Goal: Transaction & Acquisition: Download file/media

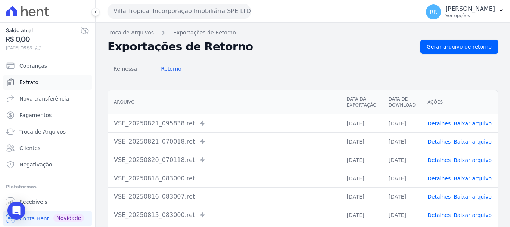
click at [33, 83] on span "Extrato" at bounding box center [28, 81] width 19 height 7
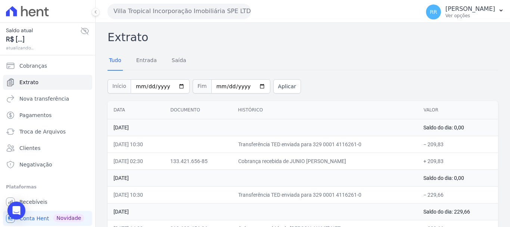
click at [197, 9] on button "Villa Tropical Incorporação Imobiliária SPE LTDA" at bounding box center [179, 11] width 143 height 15
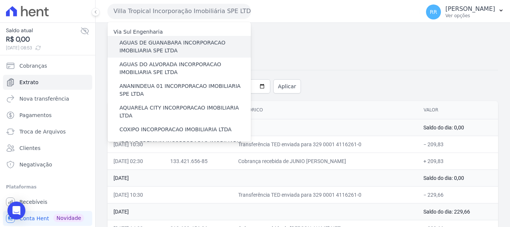
click at [174, 37] on div "AGUAS DE GUANABARA INCORPORACAO IMOBILIARIA SPE LTDA" at bounding box center [179, 47] width 143 height 22
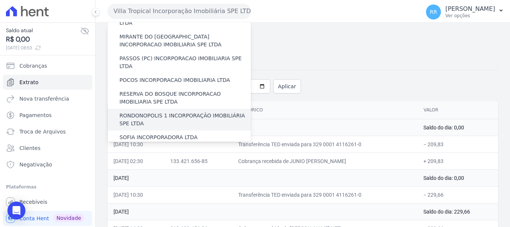
scroll to position [326, 0]
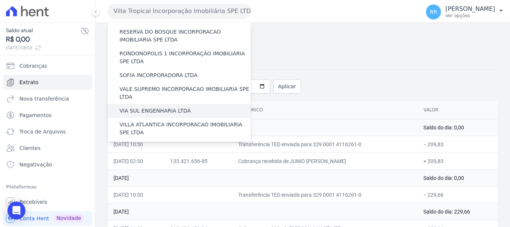
click at [137, 107] on label "VIA SUL ENGENHARIA LTDA" at bounding box center [154, 111] width 71 height 8
click at [0, 0] on input "VIA SUL ENGENHARIA LTDA" at bounding box center [0, 0] width 0 height 0
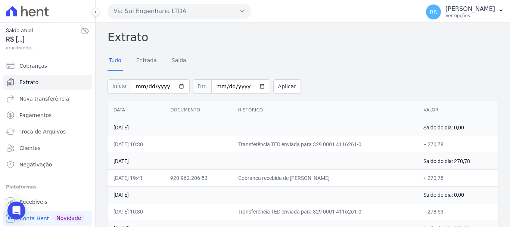
click at [214, 9] on button "Via Sul Engenharia LTDA" at bounding box center [179, 11] width 143 height 15
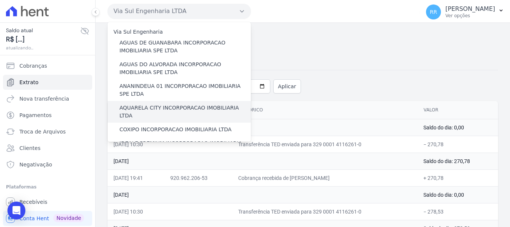
click at [144, 108] on label "AQUARELA CITY INCORPORACAO IMOBILIARIA LTDA" at bounding box center [184, 112] width 131 height 16
click at [0, 0] on input "AQUARELA CITY INCORPORACAO IMOBILIARIA LTDA" at bounding box center [0, 0] width 0 height 0
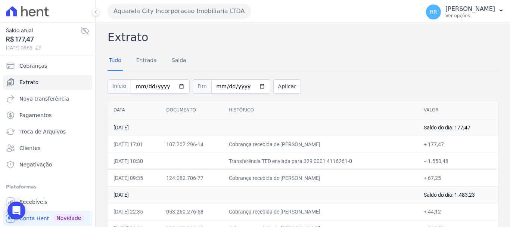
drag, startPoint x: 152, startPoint y: 10, endPoint x: 160, endPoint y: 20, distance: 12.8
click at [152, 10] on button "Aquarela City Incorporacao Imobiliaria LTDA" at bounding box center [179, 11] width 143 height 15
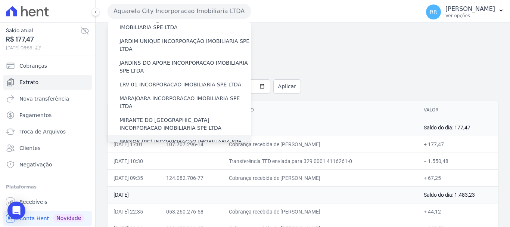
scroll to position [224, 0]
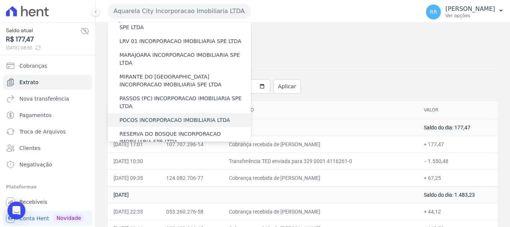
click at [132, 116] on label "POCOS INCORPORACAO IMOBILIARIA LTDA" at bounding box center [174, 120] width 111 height 8
click at [0, 0] on input "POCOS INCORPORACAO IMOBILIARIA LTDA" at bounding box center [0, 0] width 0 height 0
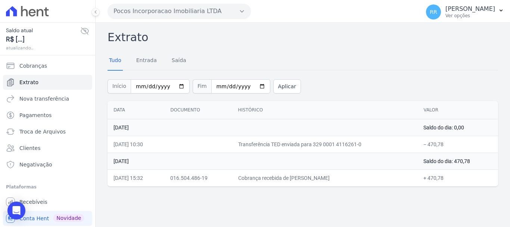
drag, startPoint x: 182, startPoint y: 7, endPoint x: 178, endPoint y: 31, distance: 23.8
click at [182, 7] on button "Pocos Incorporacao Imobiliaria LTDA" at bounding box center [179, 11] width 143 height 15
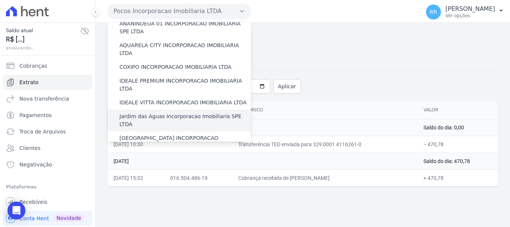
scroll to position [75, 0]
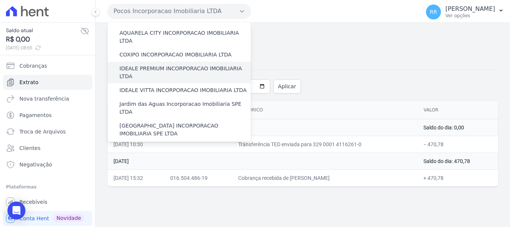
click at [164, 65] on label "IDEALE PREMIUM INCORPORACAO IMOBILIARIA LTDA" at bounding box center [184, 73] width 131 height 16
click at [0, 0] on input "IDEALE PREMIUM INCORPORACAO IMOBILIARIA LTDA" at bounding box center [0, 0] width 0 height 0
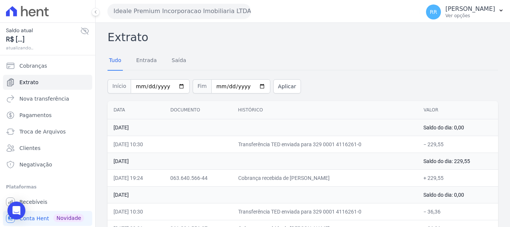
click at [152, 12] on button "Ideale Premium Incorporacao Imobiliaria LTDA" at bounding box center [179, 11] width 143 height 15
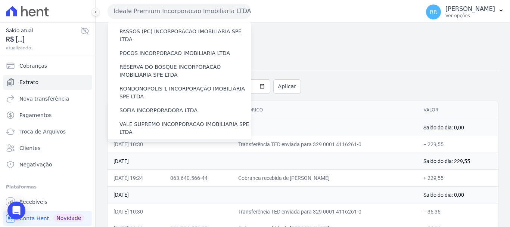
scroll to position [214, 0]
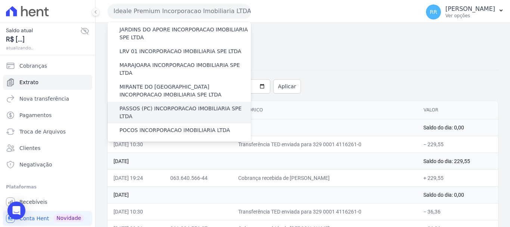
drag, startPoint x: 150, startPoint y: 86, endPoint x: 153, endPoint y: 81, distance: 5.4
click at [153, 83] on div "Via Sul Engenharia AGUAS DE [GEOGRAPHIC_DATA] INCORPORACAO IMOBILIARIA SPE LTDA…" at bounding box center [179, 54] width 143 height 493
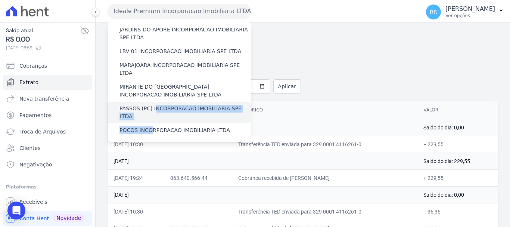
click at [153, 102] on div "PASSOS (PC) INCORPORACAO IMOBILIARIA SPE LTDA" at bounding box center [179, 113] width 143 height 22
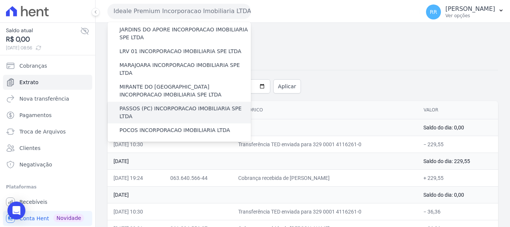
click at [155, 105] on label "PASSOS (PC) INCORPORACAO IMOBILIARIA SPE LTDA" at bounding box center [184, 113] width 131 height 16
click at [0, 0] on input "PASSOS (PC) INCORPORACAO IMOBILIARIA SPE LTDA" at bounding box center [0, 0] width 0 height 0
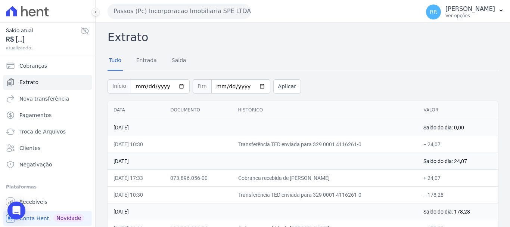
click at [196, 17] on button "Passos (Pc) Incorporacao Imobiliaria SPE LTDA" at bounding box center [179, 11] width 143 height 15
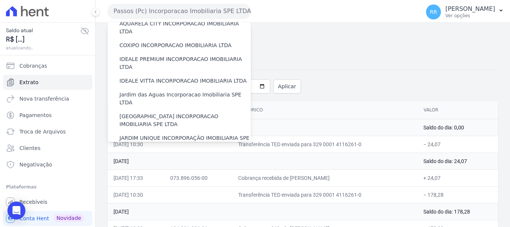
scroll to position [37, 0]
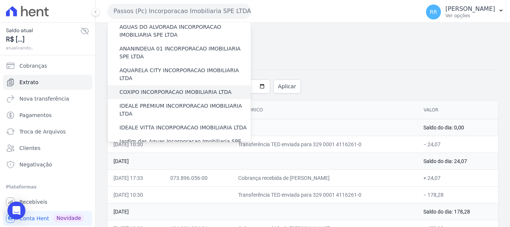
click at [154, 88] on label "COXIPO INCORPORACAO IMOBILIARIA LTDA" at bounding box center [175, 92] width 112 height 8
click at [0, 0] on input "COXIPO INCORPORACAO IMOBILIARIA LTDA" at bounding box center [0, 0] width 0 height 0
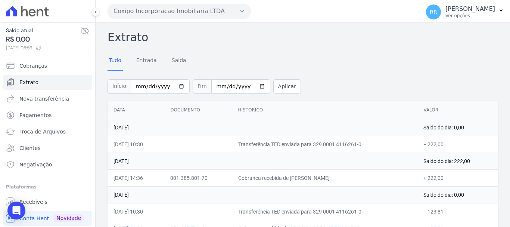
drag, startPoint x: 161, startPoint y: 13, endPoint x: 154, endPoint y: 19, distance: 9.5
click at [161, 13] on button "Coxipo Incorporacao Imobiliaria LTDA" at bounding box center [179, 11] width 143 height 15
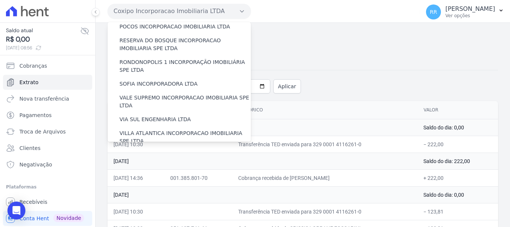
scroll to position [326, 0]
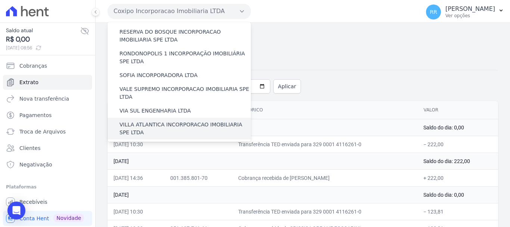
drag, startPoint x: 172, startPoint y: 90, endPoint x: 166, endPoint y: 91, distance: 6.4
click at [172, 121] on label "VILLA ATLANTICA INCORPORACAO IMOBILIARIA SPE LTDA" at bounding box center [184, 129] width 131 height 16
click at [0, 0] on input "VILLA ATLANTICA INCORPORACAO IMOBILIARIA SPE LTDA" at bounding box center [0, 0] width 0 height 0
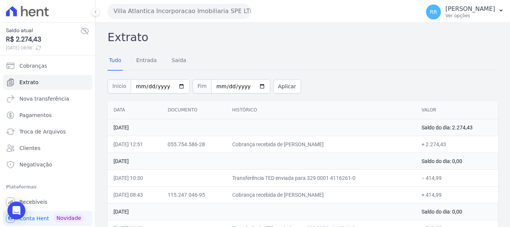
click at [329, 134] on td "[DATE]" at bounding box center [262, 127] width 308 height 17
click at [234, 9] on button "Villa Atlantica Incorporacao Imobiliaria SPE LTDA" at bounding box center [179, 11] width 143 height 15
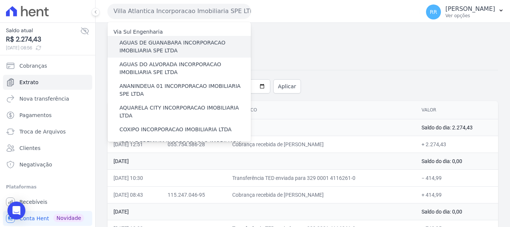
click at [176, 50] on label "AGUAS DE GUANABARA INCORPORACAO IMOBILIARIA SPE LTDA" at bounding box center [184, 47] width 131 height 16
click at [0, 0] on input "AGUAS DE GUANABARA INCORPORACAO IMOBILIARIA SPE LTDA" at bounding box center [0, 0] width 0 height 0
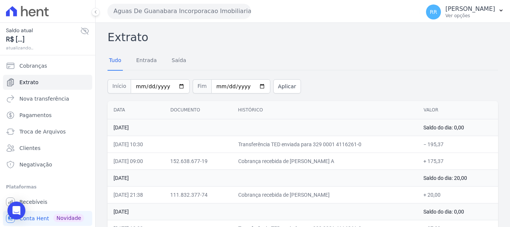
click at [221, 18] on button "Aguas De Guanabara Incorporacao Imobiliaria SPE LTDA" at bounding box center [179, 11] width 143 height 15
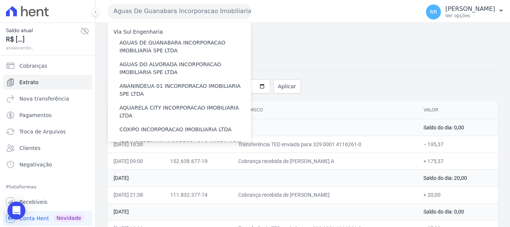
drag, startPoint x: 214, startPoint y: 6, endPoint x: 210, endPoint y: 7, distance: 3.8
click at [214, 6] on button "Aguas De Guanabara Incorporacao Imobiliaria SPE LTDA" at bounding box center [179, 11] width 143 height 15
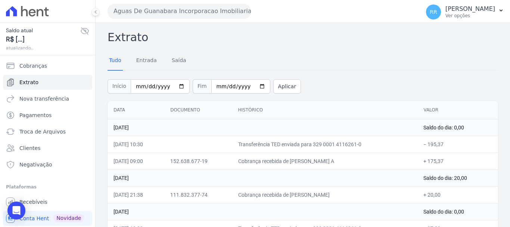
click at [179, 13] on button "Aguas De Guanabara Incorporacao Imobiliaria SPE LTDA" at bounding box center [179, 11] width 143 height 15
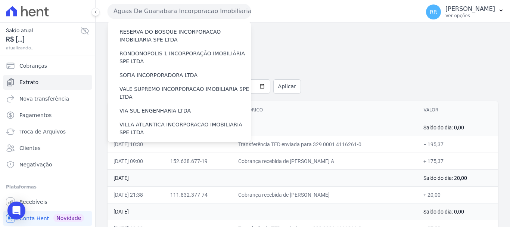
click at [149, 164] on label "VILLA TROPICAL INCORPORAÇÃO IMOBILIÁRIA SPE LTDA" at bounding box center [184, 172] width 131 height 16
click at [0, 0] on input "VILLA TROPICAL INCORPORAÇÃO IMOBILIÁRIA SPE LTDA" at bounding box center [0, 0] width 0 height 0
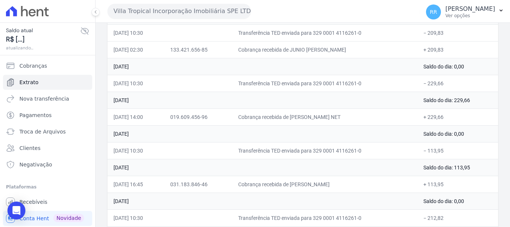
scroll to position [112, 0]
drag, startPoint x: 201, startPoint y: 11, endPoint x: 205, endPoint y: 21, distance: 10.1
click at [201, 11] on button "Villa Tropical Incorporação Imobiliária SPE LTDA" at bounding box center [179, 11] width 143 height 15
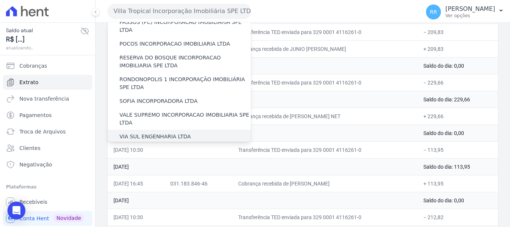
scroll to position [326, 0]
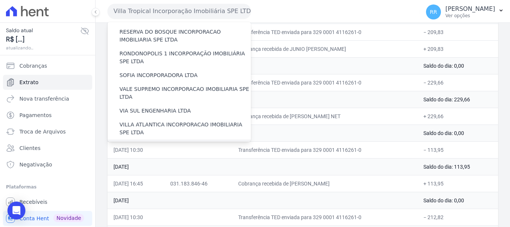
click at [183, 142] on label "[GEOGRAPHIC_DATA] INCORPORACAO IMOBILIARIA SPE LTDA" at bounding box center [184, 150] width 131 height 16
click at [0, 0] on input "[GEOGRAPHIC_DATA] INCORPORACAO IMOBILIARIA SPE LTDA" at bounding box center [0, 0] width 0 height 0
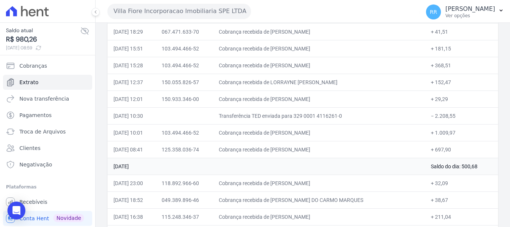
scroll to position [149, 0]
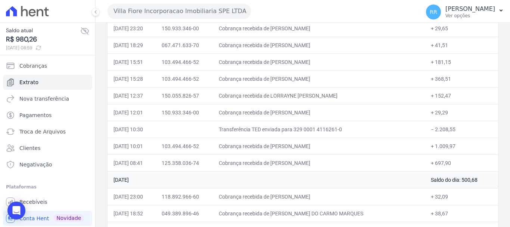
click at [177, 13] on button "Villa Fiore Incorporacao Imobiliaria SPE LTDA" at bounding box center [179, 11] width 143 height 15
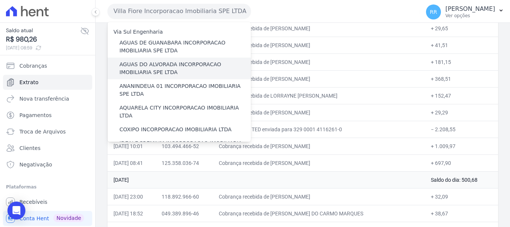
click at [137, 71] on label "AGUAS DO ALVORADA INCORPORACAO IMOBILIARIA SPE LTDA" at bounding box center [184, 68] width 131 height 16
click at [0, 0] on input "AGUAS DO ALVORADA INCORPORACAO IMOBILIARIA SPE LTDA" at bounding box center [0, 0] width 0 height 0
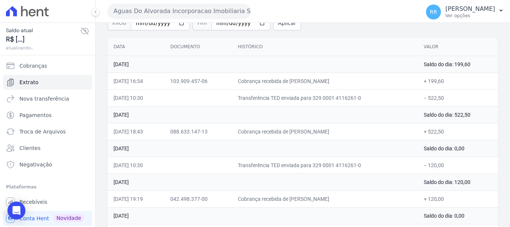
scroll to position [75, 0]
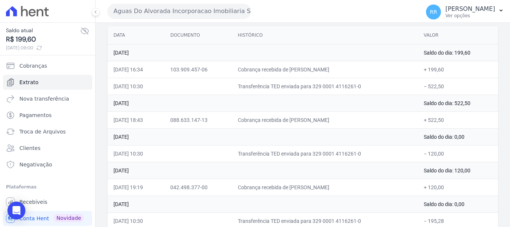
click at [198, 13] on button "Aguas Do Alvorada Incorporacao Imobiliaria SPE LTDA" at bounding box center [179, 11] width 143 height 15
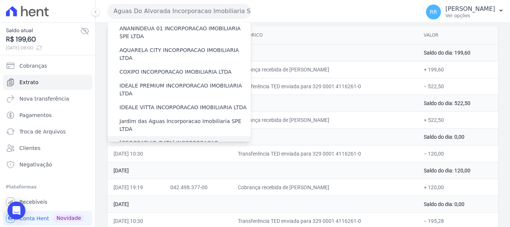
scroll to position [112, 0]
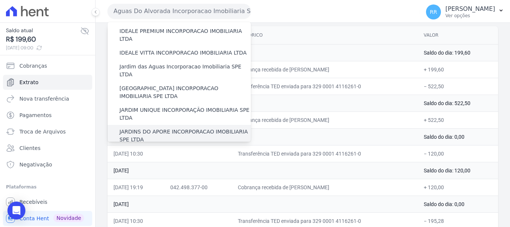
click at [155, 128] on label "JARDINS DO APORE INCORPORACAO IMOBILIARIA SPE LTDA" at bounding box center [184, 136] width 131 height 16
click at [0, 0] on input "JARDINS DO APORE INCORPORACAO IMOBILIARIA SPE LTDA" at bounding box center [0, 0] width 0 height 0
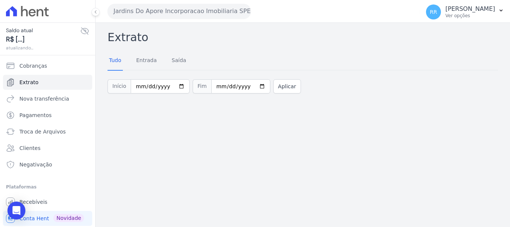
drag, startPoint x: 163, startPoint y: 16, endPoint x: 163, endPoint y: 20, distance: 4.1
click at [163, 16] on button "Jardins Do Apore Incorporacao Imobiliaria SPE LTDA" at bounding box center [179, 11] width 143 height 15
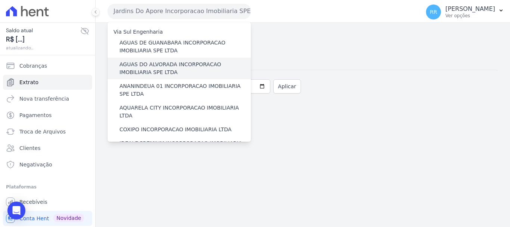
click at [142, 67] on label "AGUAS DO ALVORADA INCORPORACAO IMOBILIARIA SPE LTDA" at bounding box center [184, 68] width 131 height 16
click at [0, 0] on input "AGUAS DO ALVORADA INCORPORACAO IMOBILIARIA SPE LTDA" at bounding box center [0, 0] width 0 height 0
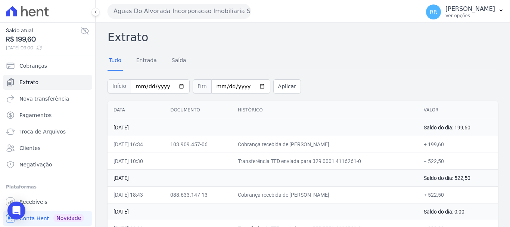
click at [215, 15] on button "Aguas Do Alvorada Incorporacao Imobiliaria SPE LTDA" at bounding box center [179, 11] width 143 height 15
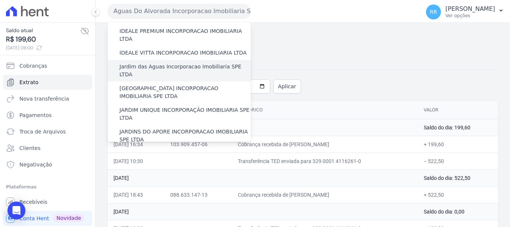
click at [149, 63] on label "Jardim das Aguas Incorporacao Imobiliaria SPE LTDA" at bounding box center [184, 71] width 131 height 16
click at [0, 0] on input "Jardim das Aguas Incorporacao Imobiliaria SPE LTDA" at bounding box center [0, 0] width 0 height 0
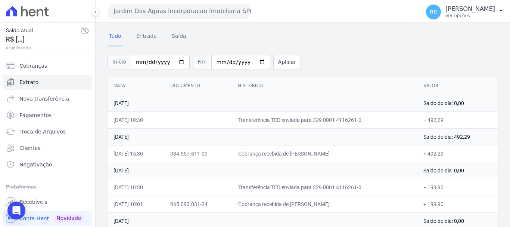
scroll to position [37, 0]
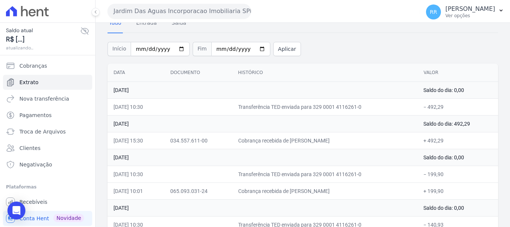
click at [157, 9] on button "Jardim Das Aguas Incorporacao Imobiliaria SPE LTDA" at bounding box center [179, 11] width 143 height 15
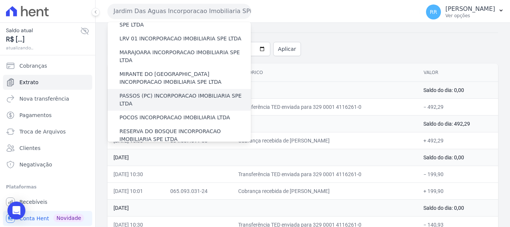
scroll to position [299, 0]
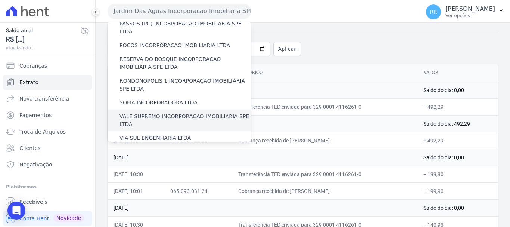
click at [166, 112] on label "VALE SUPREMO INCORPORACAO IMOBILIARIA SPE LTDA" at bounding box center [184, 120] width 131 height 16
click at [0, 0] on input "VALE SUPREMO INCORPORACAO IMOBILIARIA SPE LTDA" at bounding box center [0, 0] width 0 height 0
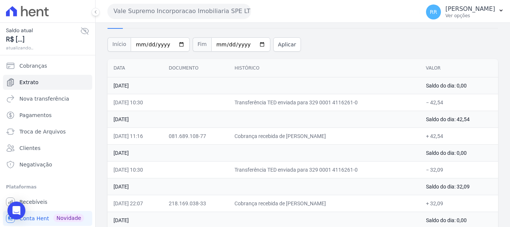
scroll to position [112, 0]
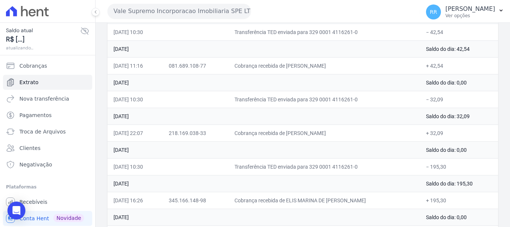
click at [208, 7] on button "Vale Supremo Incorporacao Imobiliaria SPE LTDA" at bounding box center [179, 11] width 143 height 15
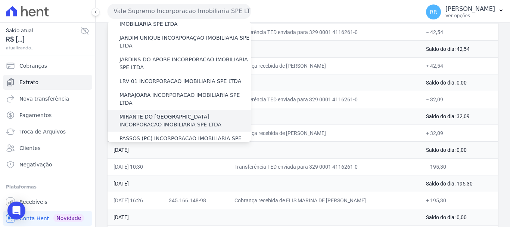
scroll to position [224, 0]
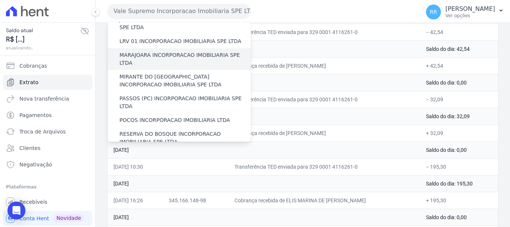
click at [149, 48] on div "MARAJOARA INCORPORACAO IMOBILIARIA SPE LTDA" at bounding box center [179, 59] width 143 height 22
drag, startPoint x: 166, startPoint y: 31, endPoint x: 184, endPoint y: 32, distance: 17.6
click at [166, 51] on label "MARAJOARA INCORPORACAO IMOBILIARIA SPE LTDA" at bounding box center [184, 59] width 131 height 16
click at [0, 0] on input "MARAJOARA INCORPORACAO IMOBILIARIA SPE LTDA" at bounding box center [0, 0] width 0 height 0
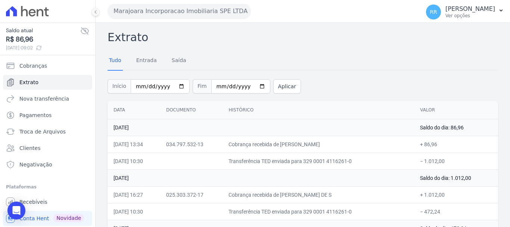
drag, startPoint x: 212, startPoint y: 11, endPoint x: 212, endPoint y: 32, distance: 21.3
click at [212, 11] on button "Marajoara Incorporacao Imobiliaria SPE LTDA" at bounding box center [179, 11] width 143 height 15
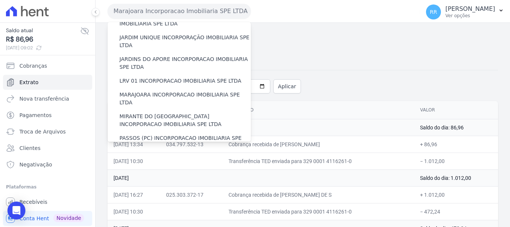
scroll to position [261, 0]
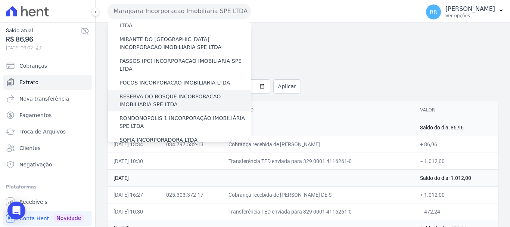
click at [136, 93] on label "RESERVA DO BOSQUE INCORPORACAO IMOBILIARIA SPE LTDA" at bounding box center [184, 101] width 131 height 16
click at [0, 0] on input "RESERVA DO BOSQUE INCORPORACAO IMOBILIARIA SPE LTDA" at bounding box center [0, 0] width 0 height 0
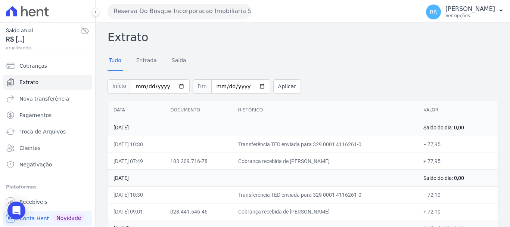
click at [173, 25] on div "Extrato Tudo Entrada [GEOGRAPHIC_DATA] Início [DATE] Fim [DATE] Aplicar Data Do…" at bounding box center [303, 225] width 414 height 405
click at [175, 21] on div "Reserva Do Bosque Incorporacao Imobiliaria SPE LTDA Via Sul Engenharia AGUAS DE…" at bounding box center [263, 11] width 310 height 23
click at [182, 16] on button "Reserva Do Bosque Incorporacao Imobiliaria SPE LTDA" at bounding box center [179, 11] width 143 height 15
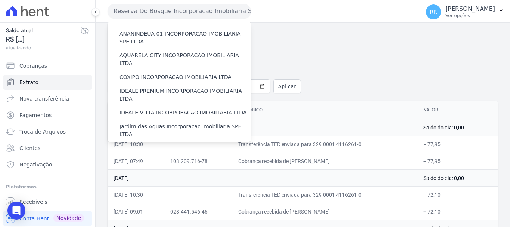
scroll to position [112, 0]
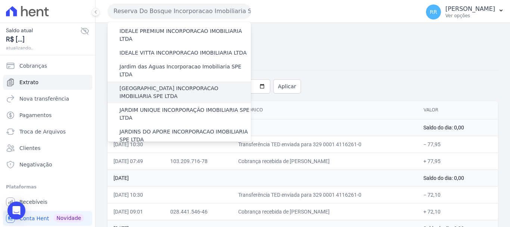
click at [153, 84] on label "[GEOGRAPHIC_DATA] INCORPORACAO IMOBILIARIA SPE LTDA" at bounding box center [184, 92] width 131 height 16
click at [0, 0] on input "[GEOGRAPHIC_DATA] INCORPORACAO IMOBILIARIA SPE LTDA" at bounding box center [0, 0] width 0 height 0
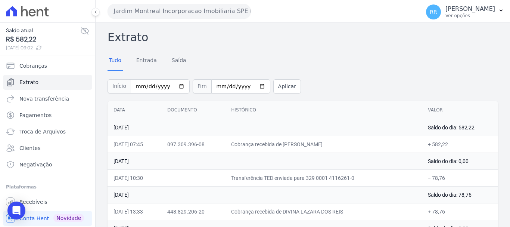
click at [169, 1] on div "Jardim Montreal Incorporacao Imobiliaria SPE LTDA Via Sul Engenharia AGUAS DE […" at bounding box center [263, 11] width 310 height 23
click at [174, 18] on button "Jardim Montreal Incorporacao Imobiliaria SPE LTDA" at bounding box center [179, 11] width 143 height 15
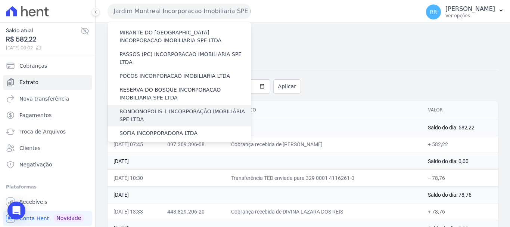
scroll to position [251, 0]
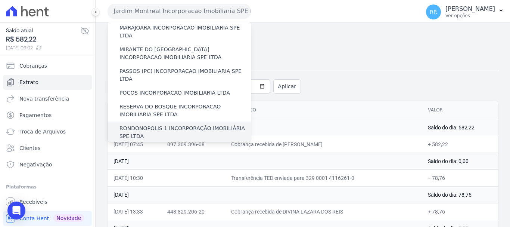
drag, startPoint x: 159, startPoint y: 91, endPoint x: 158, endPoint y: 87, distance: 3.9
click at [159, 124] on label "RONDONOPOLIS 1 INCORPORAÇÃO IMOBILIÁRIA SPE LTDA" at bounding box center [184, 132] width 131 height 16
click at [0, 0] on input "RONDONOPOLIS 1 INCORPORAÇÃO IMOBILIÁRIA SPE LTDA" at bounding box center [0, 0] width 0 height 0
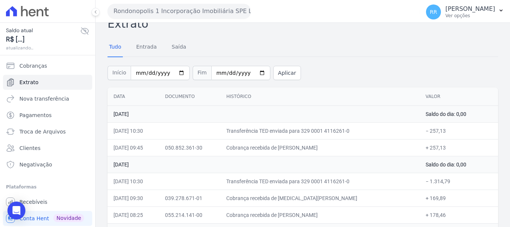
scroll to position [37, 0]
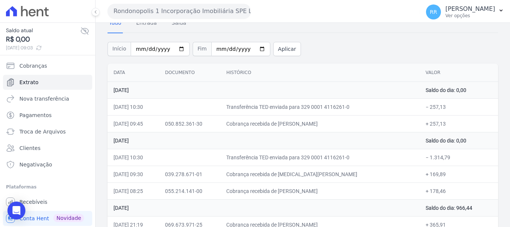
click at [177, 4] on button "Rondonopolis 1 Incorporação Imobiliária SPE LTDA" at bounding box center [179, 11] width 143 height 15
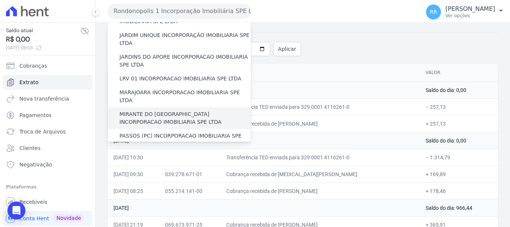
scroll to position [149, 0]
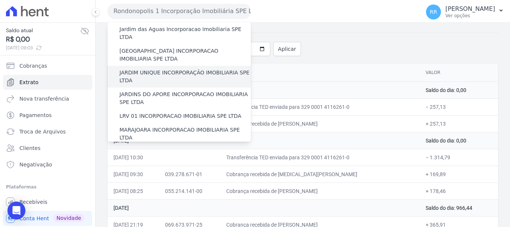
click at [161, 69] on label "JARDIM UNIQUE INCORPORAÇÃO IMOBILIARIA SPE LTDA" at bounding box center [184, 77] width 131 height 16
click at [0, 0] on input "JARDIM UNIQUE INCORPORAÇÃO IMOBILIARIA SPE LTDA" at bounding box center [0, 0] width 0 height 0
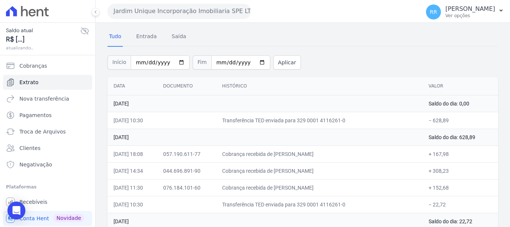
scroll to position [37, 0]
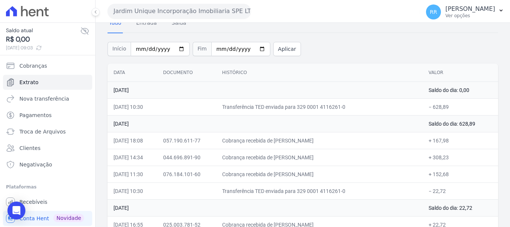
click at [211, 10] on button "Jardim Unique Incorporação Imobiliaria SPE LTDA" at bounding box center [179, 11] width 143 height 15
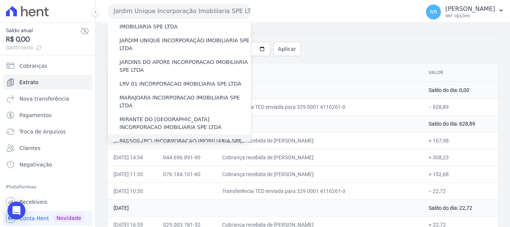
scroll to position [187, 0]
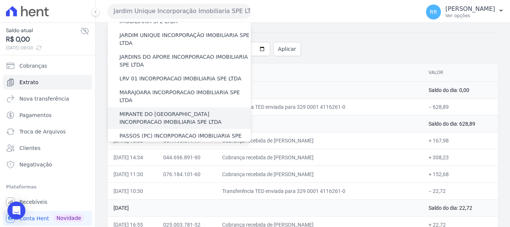
click at [162, 107] on div "MIRANTE DO [GEOGRAPHIC_DATA] INCORPORACAO IMOBILIARIA SPE LTDA" at bounding box center [179, 118] width 143 height 22
click at [156, 110] on label "MIRANTE DO [GEOGRAPHIC_DATA] INCORPORACAO IMOBILIARIA SPE LTDA" at bounding box center [184, 118] width 131 height 16
click at [0, 0] on input "MIRANTE DO [GEOGRAPHIC_DATA] INCORPORACAO IMOBILIARIA SPE LTDA" at bounding box center [0, 0] width 0 height 0
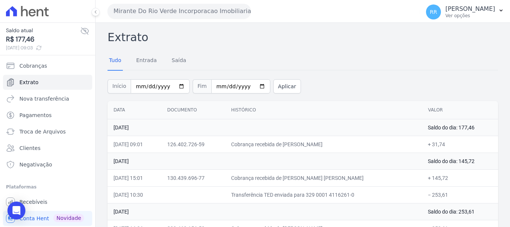
click at [199, 14] on button "Mirante Do Rio Verde Incorporacao Imobiliaria SPE LTDA" at bounding box center [179, 11] width 143 height 15
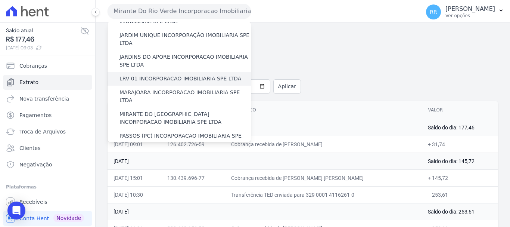
click at [162, 75] on label "LRV 01 INCORPORACAO IMOBILIARIA SPE LTDA" at bounding box center [180, 79] width 122 height 8
click at [0, 0] on input "LRV 01 INCORPORACAO IMOBILIARIA SPE LTDA" at bounding box center [0, 0] width 0 height 0
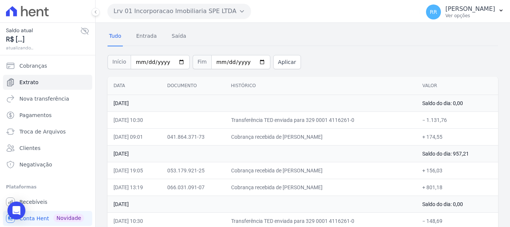
scroll to position [37, 0]
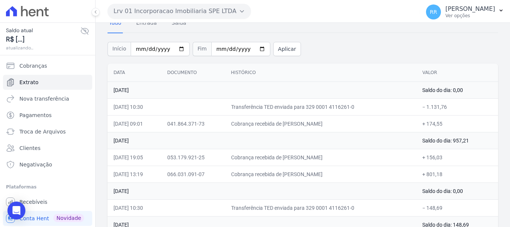
click at [83, 29] on icon at bounding box center [84, 31] width 9 height 9
click at [81, 31] on icon at bounding box center [84, 31] width 9 height 9
click at [187, 14] on button "Lrv 01 Incorporacao Imobiliaria SPE LTDA" at bounding box center [179, 11] width 143 height 15
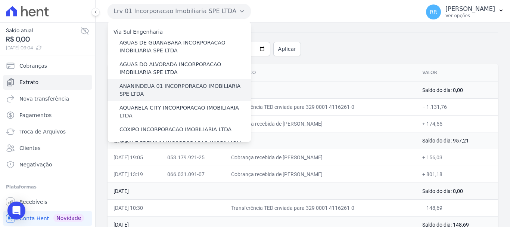
click at [143, 94] on label "ANANINDEUA 01 INCORPORACAO IMOBILIARIA SPE LTDA" at bounding box center [184, 90] width 131 height 16
click at [0, 0] on input "ANANINDEUA 01 INCORPORACAO IMOBILIARIA SPE LTDA" at bounding box center [0, 0] width 0 height 0
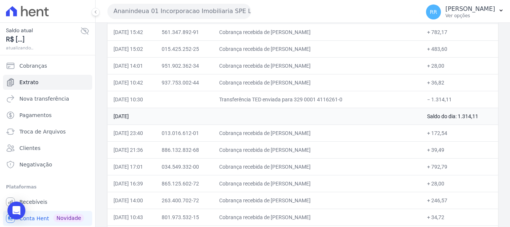
scroll to position [75, 0]
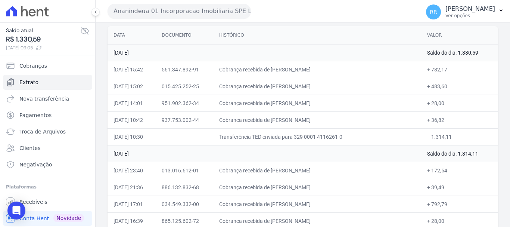
drag, startPoint x: 136, startPoint y: 6, endPoint x: 165, endPoint y: 27, distance: 35.1
click at [136, 6] on button "Ananindeua 01 Incorporacao Imobiliaria SPE LTDA" at bounding box center [179, 11] width 143 height 15
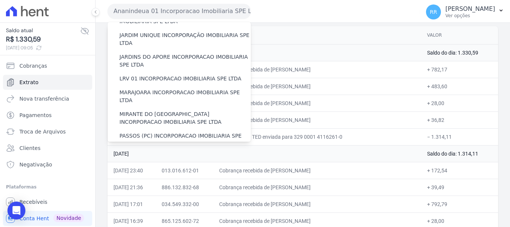
scroll to position [326, 0]
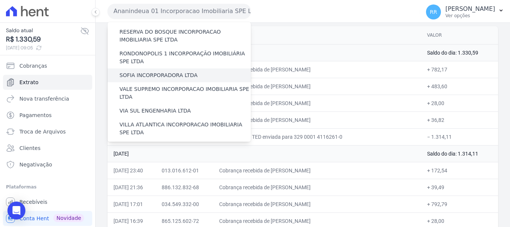
click at [153, 71] on label "SOFIA INCORPORADORA LTDA" at bounding box center [158, 75] width 78 height 8
click at [0, 0] on input "SOFIA INCORPORADORA LTDA" at bounding box center [0, 0] width 0 height 0
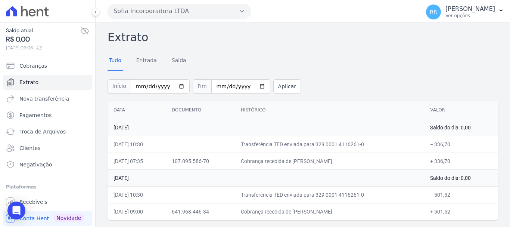
click at [2, 211] on div "Saldo atual R$ 0,00 [DATE] 09:06 Cobranças Extrato Nova transferência Pagamento…" at bounding box center [47, 113] width 95 height 227
click at [210, 7] on button "Sofia Incorporadora LTDA" at bounding box center [179, 11] width 143 height 15
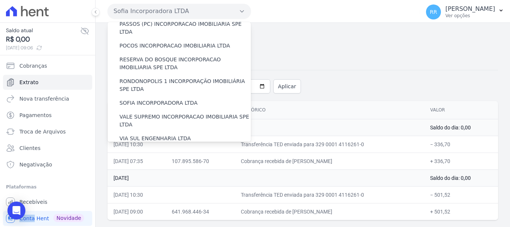
scroll to position [299, 0]
click at [180, 148] on label "VILLA ATLANTICA INCORPORACAO IMOBILIARIA SPE LTDA" at bounding box center [184, 156] width 131 height 16
click at [0, 0] on input "VILLA ATLANTICA INCORPORACAO IMOBILIARIA SPE LTDA" at bounding box center [0, 0] width 0 height 0
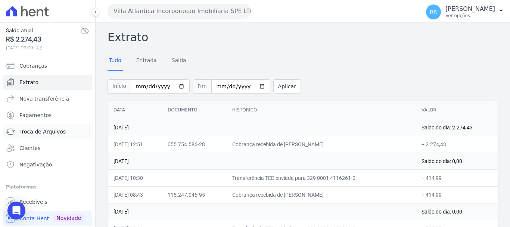
click at [25, 133] on span "Troca de Arquivos" at bounding box center [42, 131] width 46 height 7
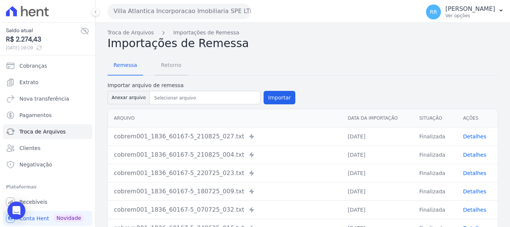
click at [173, 64] on span "Retorno" at bounding box center [170, 65] width 29 height 15
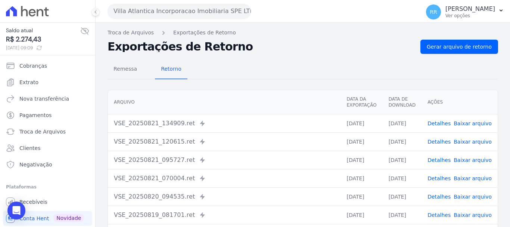
click at [442, 124] on link "Detalhes" at bounding box center [439, 123] width 23 height 6
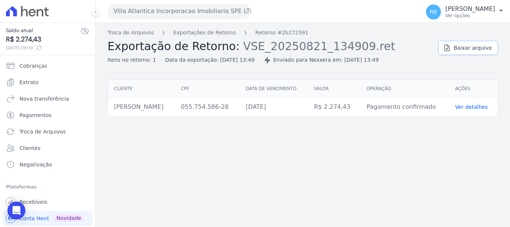
drag, startPoint x: 473, startPoint y: 43, endPoint x: 341, endPoint y: 72, distance: 135.0
click at [472, 43] on link "Baixar arquivo" at bounding box center [468, 48] width 60 height 14
click at [200, 7] on button "Villa Atlantica Incorporacao Imobiliaria SPE LTDA" at bounding box center [179, 11] width 143 height 15
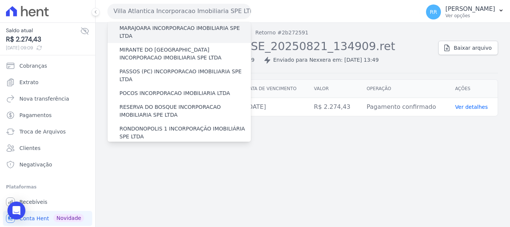
scroll to position [326, 0]
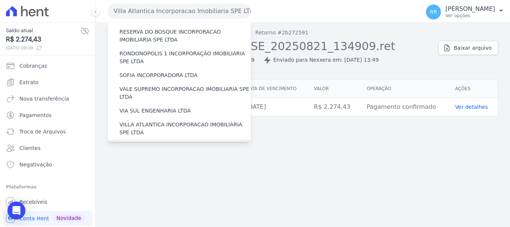
click at [162, 139] on div "[GEOGRAPHIC_DATA] INCORPORACAO IMOBILIARIA SPE LTDA" at bounding box center [179, 150] width 143 height 22
click at [171, 139] on div "[GEOGRAPHIC_DATA] INCORPORACAO IMOBILIARIA SPE LTDA" at bounding box center [179, 150] width 143 height 22
click at [166, 142] on label "[GEOGRAPHIC_DATA] INCORPORACAO IMOBILIARIA SPE LTDA" at bounding box center [184, 150] width 131 height 16
click at [0, 0] on input "[GEOGRAPHIC_DATA] INCORPORACAO IMOBILIARIA SPE LTDA" at bounding box center [0, 0] width 0 height 0
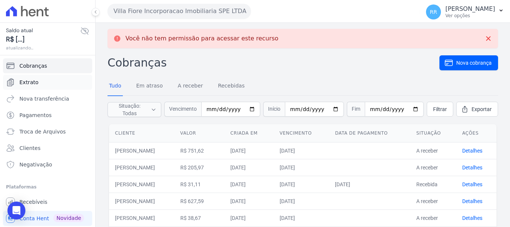
click at [24, 83] on span "Extrato" at bounding box center [28, 81] width 19 height 7
click at [44, 84] on link "Extrato" at bounding box center [47, 82] width 89 height 15
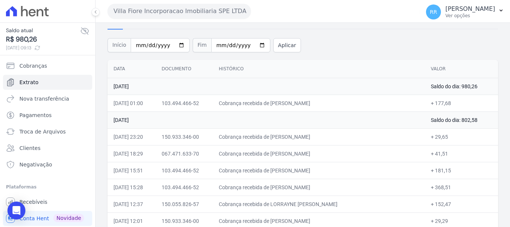
scroll to position [112, 0]
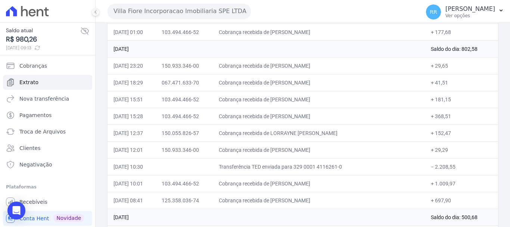
click at [431, 135] on td "+ 152,47" at bounding box center [461, 132] width 73 height 17
click at [51, 131] on span "Troca de Arquivos" at bounding box center [42, 131] width 46 height 7
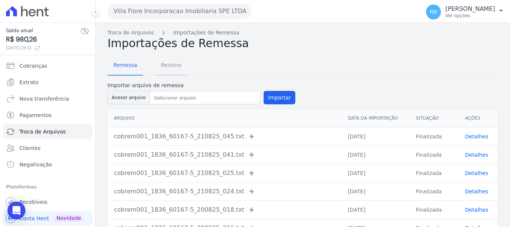
click at [167, 61] on span "Retorno" at bounding box center [170, 65] width 29 height 15
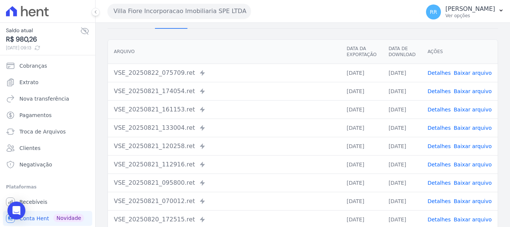
scroll to position [37, 0]
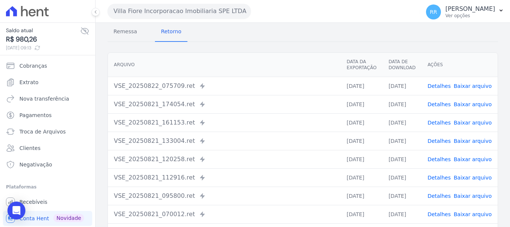
click at [438, 103] on link "Detalhes" at bounding box center [439, 104] width 23 height 6
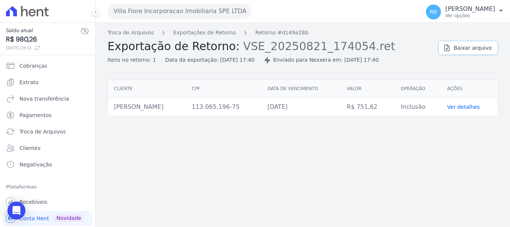
click at [456, 46] on link "Baixar arquivo" at bounding box center [468, 48] width 60 height 14
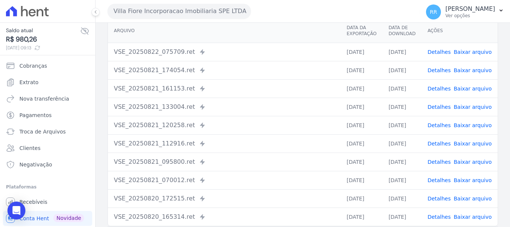
scroll to position [75, 0]
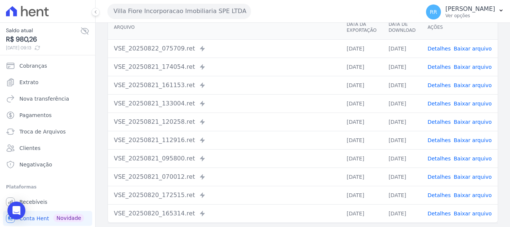
click at [442, 83] on link "Detalhes" at bounding box center [439, 85] width 23 height 6
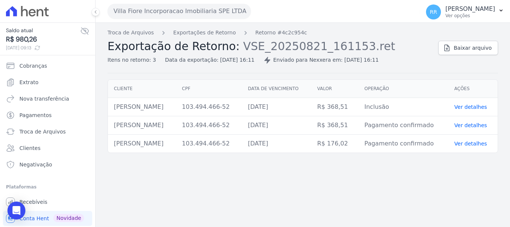
click at [479, 40] on div "Baixar arquivo" at bounding box center [468, 46] width 60 height 17
click at [477, 44] on link "Baixar arquivo" at bounding box center [468, 48] width 60 height 14
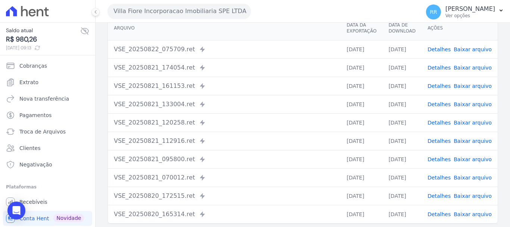
scroll to position [75, 0]
click at [440, 83] on link "Detalhes" at bounding box center [439, 85] width 23 height 6
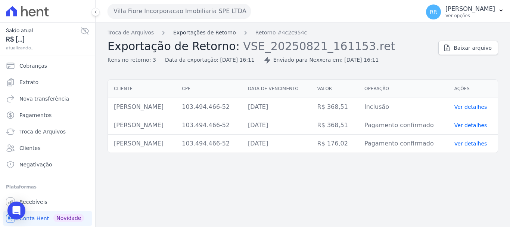
click at [196, 29] on link "Exportações de Retorno" at bounding box center [204, 33] width 63 height 8
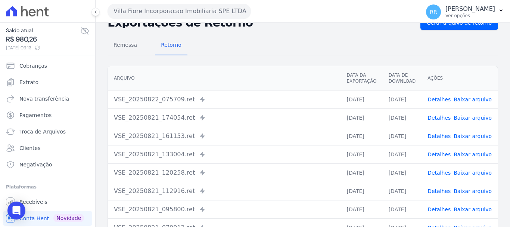
scroll to position [37, 0]
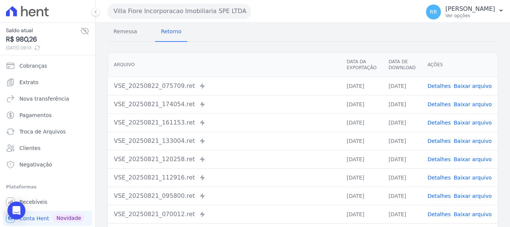
click at [441, 142] on link "Detalhes" at bounding box center [439, 141] width 23 height 6
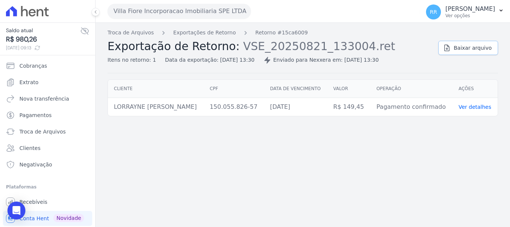
click at [471, 45] on span "Baixar arquivo" at bounding box center [473, 47] width 38 height 7
click at [438, 203] on div "Troca de Arquivos Exportações de Retorno Retorno #15ca6009 Exportação de Retorn…" at bounding box center [303, 125] width 414 height 204
click at [208, 35] on link "Exportações de Retorno" at bounding box center [204, 33] width 63 height 8
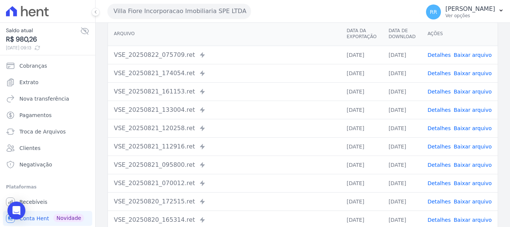
scroll to position [75, 0]
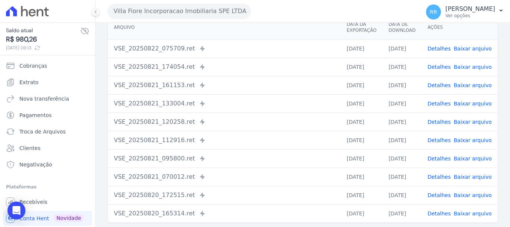
click at [443, 122] on link "Detalhes" at bounding box center [439, 122] width 23 height 6
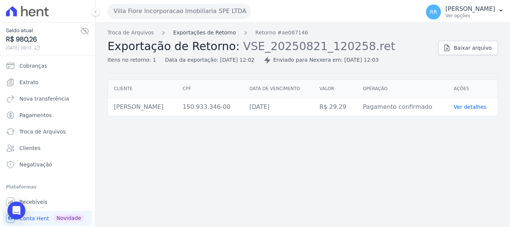
click at [193, 29] on link "Exportações de Retorno" at bounding box center [204, 33] width 63 height 8
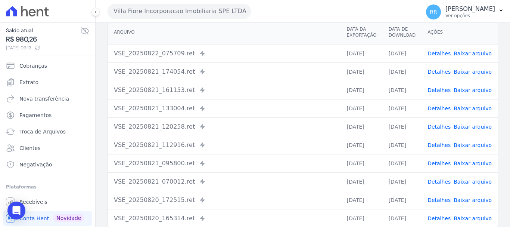
scroll to position [103, 0]
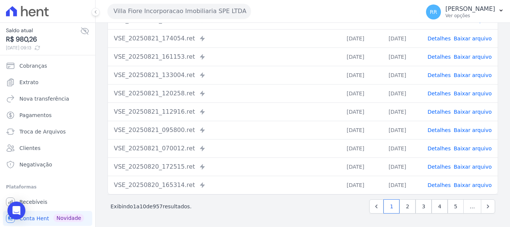
click at [444, 134] on td "Detalhes Baixar arquivo" at bounding box center [460, 130] width 76 height 18
click at [444, 131] on link "Detalhes" at bounding box center [439, 130] width 23 height 6
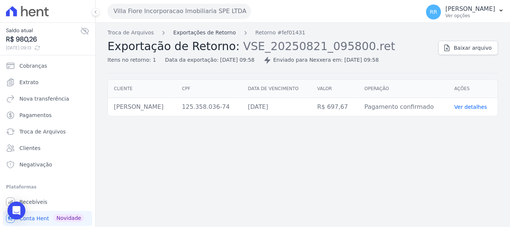
click at [207, 34] on link "Exportações de Retorno" at bounding box center [204, 33] width 63 height 8
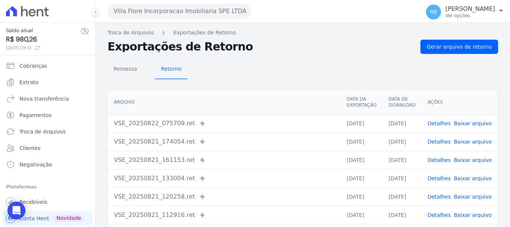
scroll to position [103, 0]
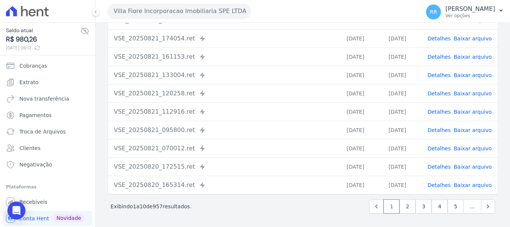
click at [439, 170] on span "Detalhes" at bounding box center [439, 166] width 23 height 7
click at [440, 164] on link "Detalhes" at bounding box center [439, 167] width 23 height 6
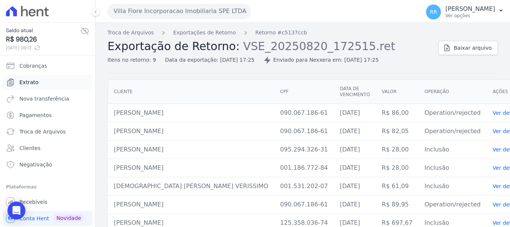
click at [33, 85] on span "Extrato" at bounding box center [28, 81] width 19 height 7
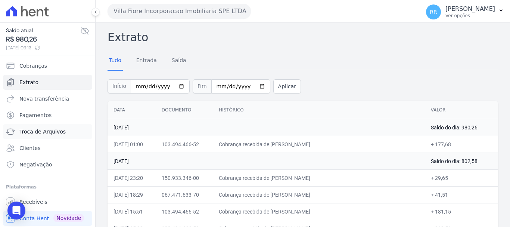
click at [37, 131] on span "Troca de Arquivos" at bounding box center [42, 131] width 46 height 7
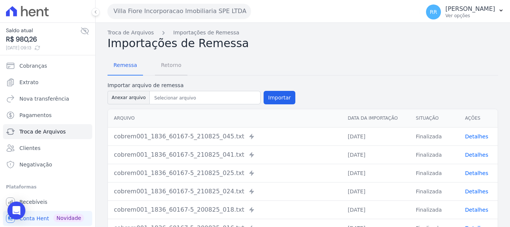
click at [166, 64] on span "Retorno" at bounding box center [170, 65] width 29 height 15
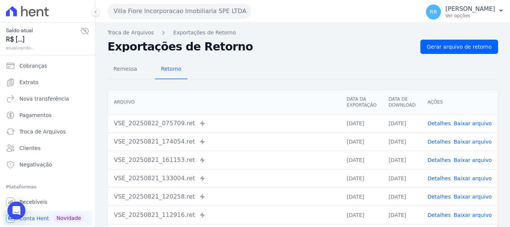
scroll to position [37, 0]
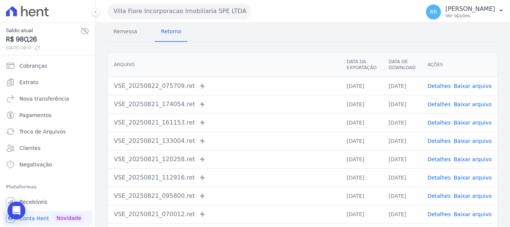
click at [441, 122] on link "Detalhes" at bounding box center [439, 122] width 23 height 6
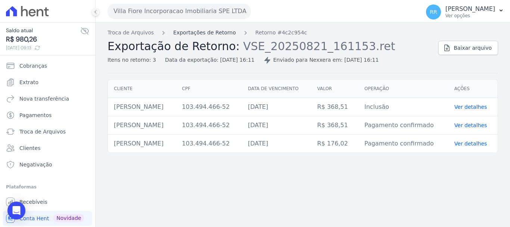
click at [217, 33] on link "Exportações de Retorno" at bounding box center [204, 33] width 63 height 8
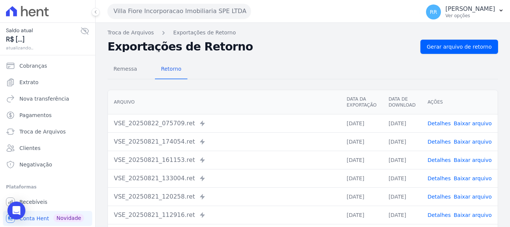
click at [439, 119] on td "Detalhes Baixar arquivo" at bounding box center [460, 123] width 76 height 18
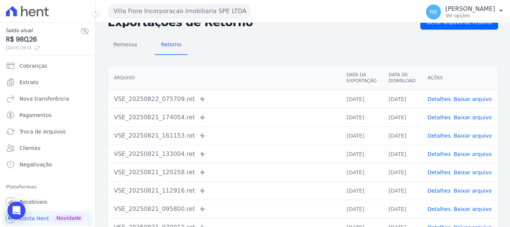
scroll to position [37, 0]
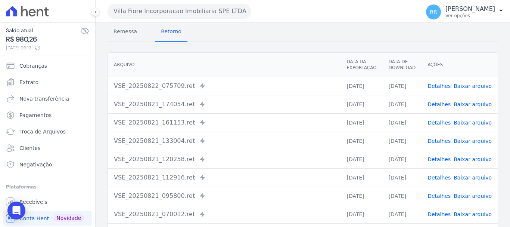
click at [440, 119] on link "Detalhes" at bounding box center [439, 122] width 23 height 6
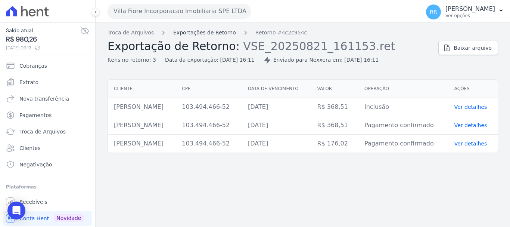
click at [204, 33] on link "Exportações de Retorno" at bounding box center [204, 33] width 63 height 8
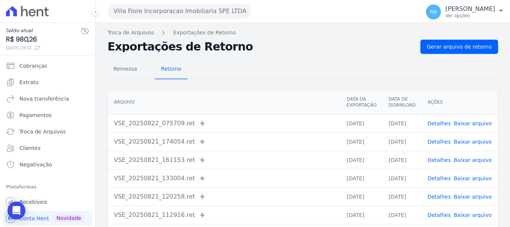
click at [441, 177] on link "Detalhes" at bounding box center [439, 178] width 23 height 6
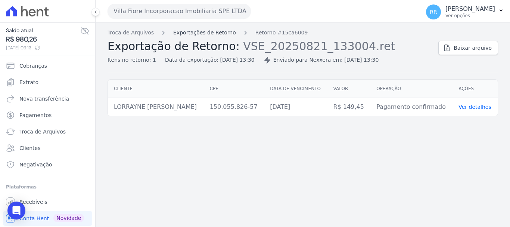
click at [192, 32] on link "Exportações de Retorno" at bounding box center [204, 33] width 63 height 8
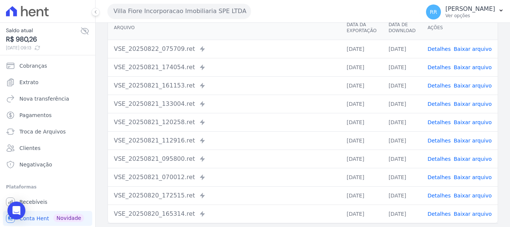
scroll to position [75, 0]
click at [444, 138] on link "Detalhes" at bounding box center [439, 140] width 23 height 6
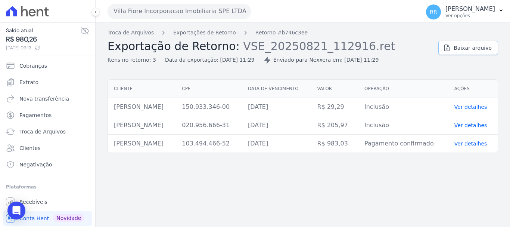
click at [478, 49] on span "Baixar arquivo" at bounding box center [473, 47] width 38 height 7
click at [31, 82] on span "Extrato" at bounding box center [28, 81] width 19 height 7
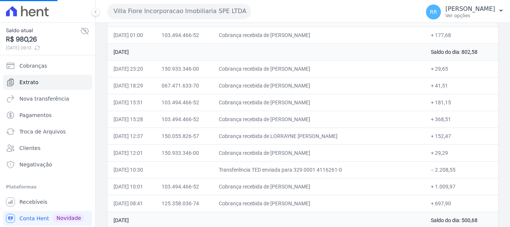
scroll to position [112, 0]
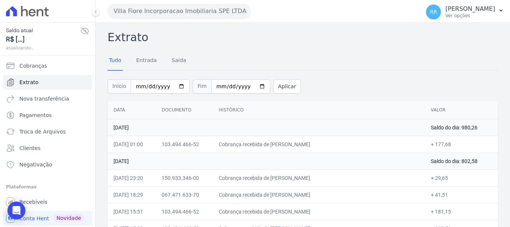
drag, startPoint x: 291, startPoint y: 150, endPoint x: 297, endPoint y: 150, distance: 5.6
click at [410, 188] on td "Cobrança recebida de [PERSON_NAME]" at bounding box center [319, 194] width 212 height 17
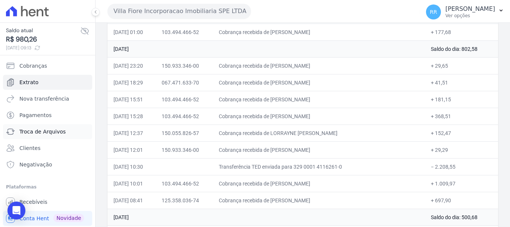
click at [40, 130] on span "Troca de Arquivos" at bounding box center [42, 131] width 46 height 7
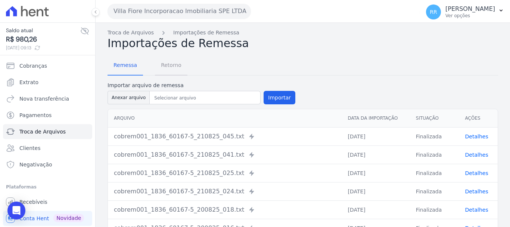
click at [171, 67] on span "Retorno" at bounding box center [170, 65] width 29 height 15
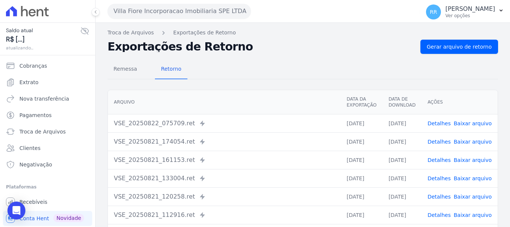
click at [434, 141] on link "Detalhes" at bounding box center [439, 142] width 23 height 6
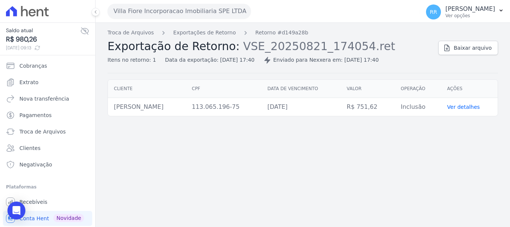
click at [217, 37] on div "Troca de Arquivos Exportações de Retorno Retorno #d149a28b Exportação de Retorn…" at bounding box center [270, 46] width 325 height 35
click at [217, 35] on link "Exportações de Retorno" at bounding box center [204, 33] width 63 height 8
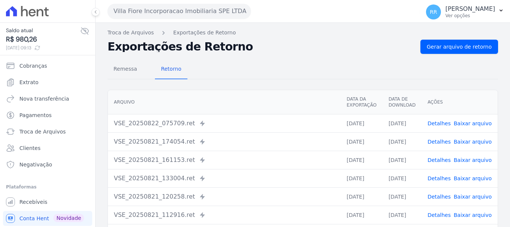
scroll to position [28, 0]
click at [440, 157] on link "Detalhes" at bounding box center [439, 160] width 23 height 6
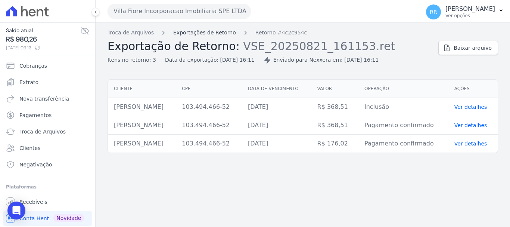
click at [210, 36] on link "Exportações de Retorno" at bounding box center [204, 33] width 63 height 8
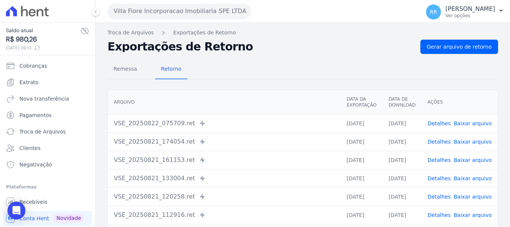
click at [445, 177] on link "Detalhes" at bounding box center [439, 178] width 23 height 6
click at [439, 196] on link "Detalhes" at bounding box center [439, 196] width 23 height 6
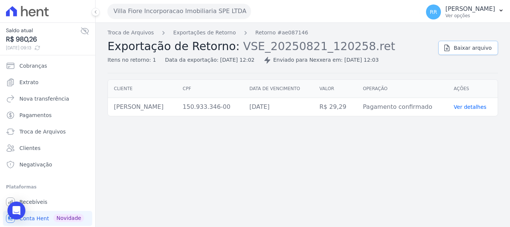
click at [471, 42] on link "Baixar arquivo" at bounding box center [468, 48] width 60 height 14
drag, startPoint x: 338, startPoint y: 174, endPoint x: 333, endPoint y: 176, distance: 5.2
click at [338, 174] on div "Troca de Arquivos Exportações de Retorno Retorno #ae087146 Exportação de Retorn…" at bounding box center [303, 125] width 414 height 204
click at [360, 158] on div "Troca de Arquivos Exportações de Retorno Retorno #ae087146 Exportação de Retorn…" at bounding box center [303, 125] width 414 height 204
click at [167, 7] on button "Villa Fiore Incorporacao Imobiliaria SPE LTDA" at bounding box center [179, 11] width 143 height 15
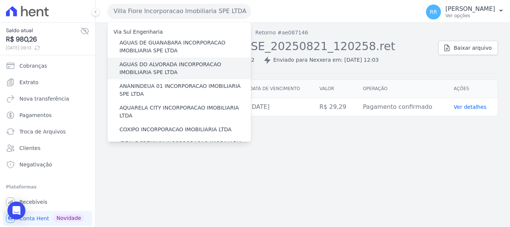
click at [128, 72] on label "AGUAS DO ALVORADA INCORPORACAO IMOBILIARIA SPE LTDA" at bounding box center [184, 68] width 131 height 16
click at [0, 0] on input "AGUAS DO ALVORADA INCORPORACAO IMOBILIARIA SPE LTDA" at bounding box center [0, 0] width 0 height 0
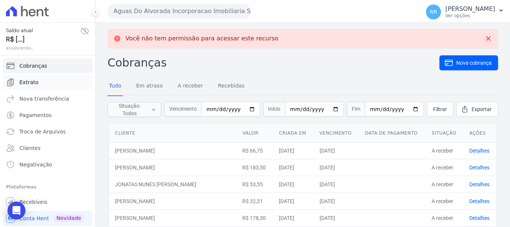
click at [37, 81] on link "Extrato" at bounding box center [47, 82] width 89 height 15
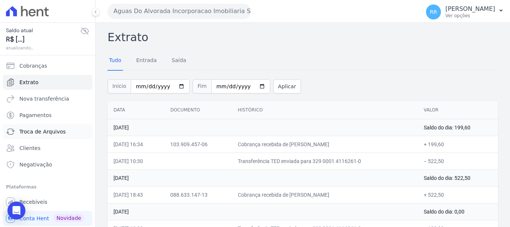
drag, startPoint x: 30, startPoint y: 131, endPoint x: 32, endPoint y: 124, distance: 7.0
click at [30, 131] on span "Troca de Arquivos" at bounding box center [42, 131] width 46 height 7
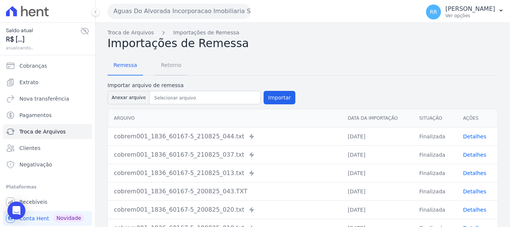
click at [171, 63] on span "Retorno" at bounding box center [170, 65] width 29 height 15
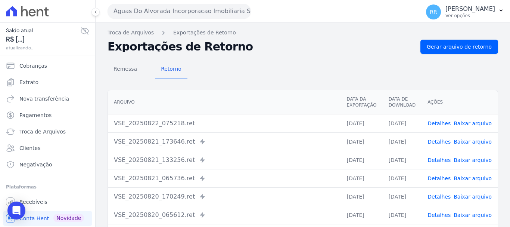
drag, startPoint x: 445, startPoint y: 121, endPoint x: 410, endPoint y: 132, distance: 36.7
click at [445, 121] on link "Detalhes" at bounding box center [439, 123] width 23 height 6
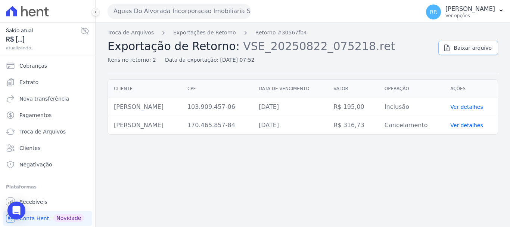
click at [472, 51] on span "Baixar arquivo" at bounding box center [473, 47] width 38 height 7
click at [193, 31] on link "Exportações de Retorno" at bounding box center [204, 33] width 63 height 8
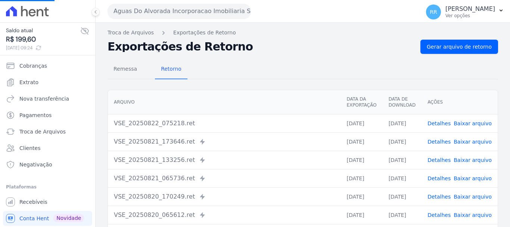
click at [444, 146] on td "Detalhes Baixar arquivo" at bounding box center [460, 141] width 76 height 18
click at [445, 143] on link "Detalhes" at bounding box center [439, 142] width 23 height 6
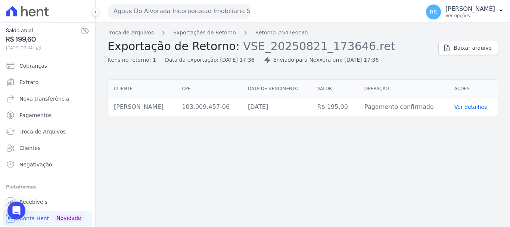
click at [286, 130] on div "Troca de Arquivos Exportações de Retorno Retorno #547e4c3b Exportação de Retorn…" at bounding box center [303, 125] width 414 height 204
click at [461, 50] on span "Baixar arquivo" at bounding box center [473, 47] width 38 height 7
click at [129, 35] on link "Troca de Arquivos" at bounding box center [131, 33] width 46 height 8
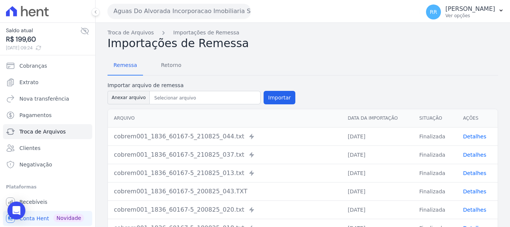
click at [173, 21] on div "Aguas Do Alvorada Incorporacao Imobiliaria SPE LTDA Via Sul Engenharia AGUAS DE…" at bounding box center [263, 11] width 310 height 23
click at [180, 16] on button "Aguas Do Alvorada Incorporacao Imobiliaria SPE LTDA" at bounding box center [179, 11] width 143 height 15
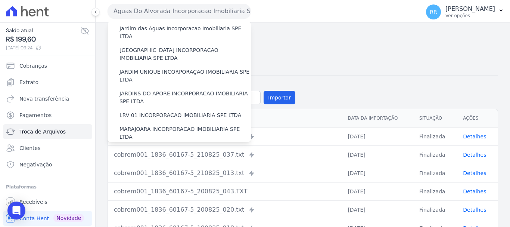
scroll to position [187, 0]
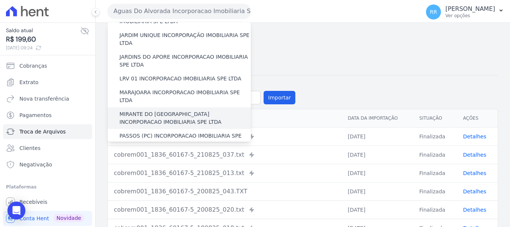
click at [140, 110] on label "MIRANTE DO [GEOGRAPHIC_DATA] INCORPORACAO IMOBILIARIA SPE LTDA" at bounding box center [184, 118] width 131 height 16
click at [0, 0] on input "MIRANTE DO [GEOGRAPHIC_DATA] INCORPORACAO IMOBILIARIA SPE LTDA" at bounding box center [0, 0] width 0 height 0
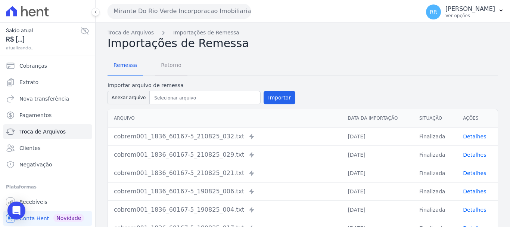
click at [164, 61] on span "Retorno" at bounding box center [170, 65] width 29 height 15
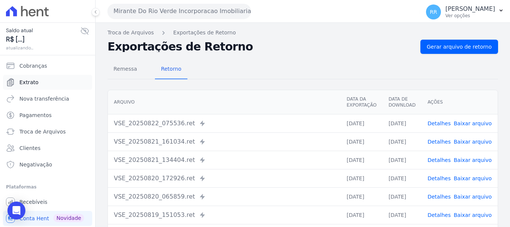
drag, startPoint x: 442, startPoint y: 123, endPoint x: 10, endPoint y: 85, distance: 434.1
click at [442, 122] on link "Detalhes" at bounding box center [439, 123] width 23 height 6
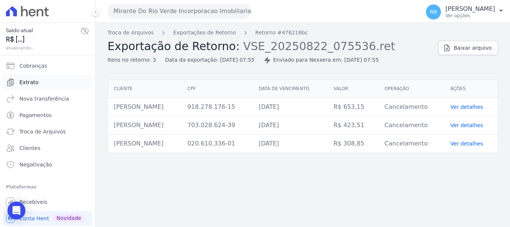
click at [32, 84] on span "Extrato" at bounding box center [28, 81] width 19 height 7
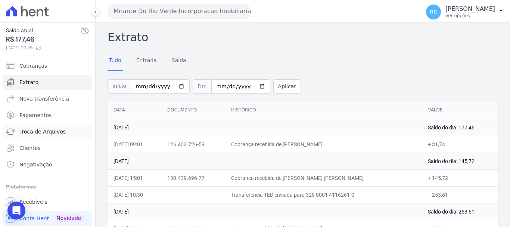
click at [31, 125] on link "Troca de Arquivos" at bounding box center [47, 131] width 89 height 15
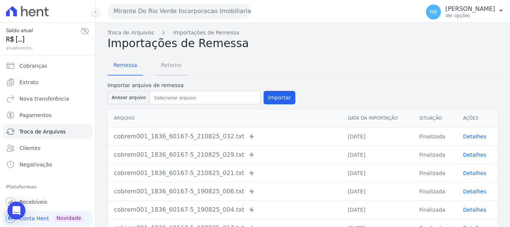
click at [165, 68] on span "Retorno" at bounding box center [170, 65] width 29 height 15
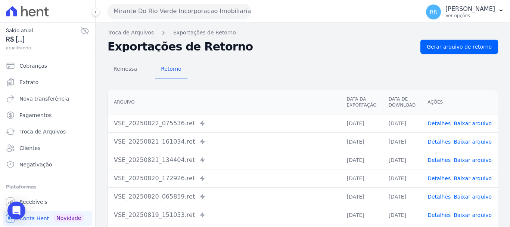
click at [440, 141] on link "Detalhes" at bounding box center [439, 142] width 23 height 6
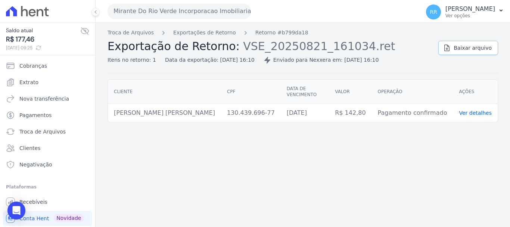
click at [471, 50] on span "Baixar arquivo" at bounding box center [473, 47] width 38 height 7
click at [148, 13] on button "Mirante Do Rio Verde Incorporacao Imobiliaria SPE LTDA" at bounding box center [179, 11] width 143 height 15
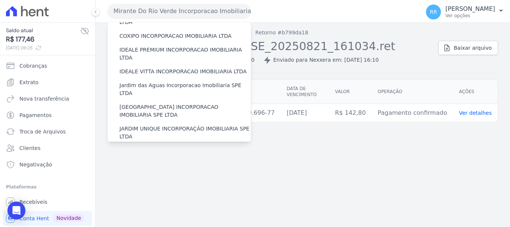
scroll to position [149, 0]
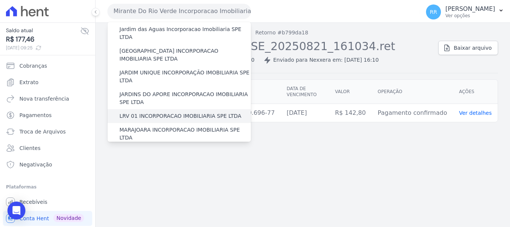
click at [155, 112] on label "LRV 01 INCORPORACAO IMOBILIARIA SPE LTDA" at bounding box center [180, 116] width 122 height 8
click at [0, 0] on input "LRV 01 INCORPORACAO IMOBILIARIA SPE LTDA" at bounding box center [0, 0] width 0 height 0
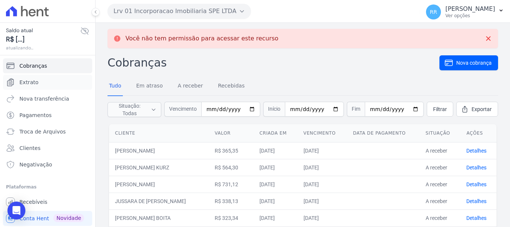
click at [27, 85] on span "Extrato" at bounding box center [28, 81] width 19 height 7
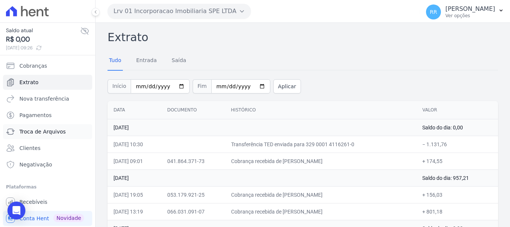
click at [31, 130] on span "Troca de Arquivos" at bounding box center [42, 131] width 46 height 7
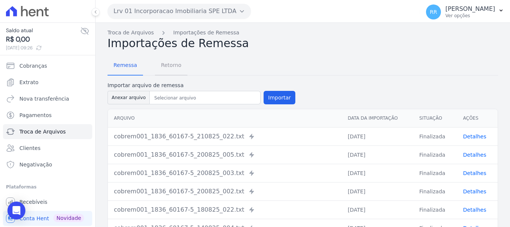
drag, startPoint x: 165, startPoint y: 68, endPoint x: 174, endPoint y: 65, distance: 10.1
click at [165, 68] on span "Retorno" at bounding box center [170, 65] width 29 height 15
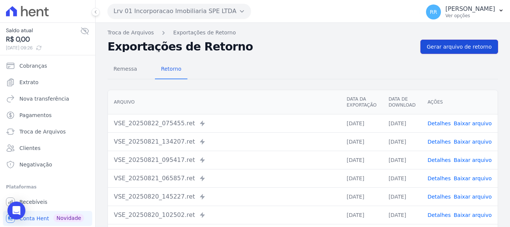
click at [447, 47] on span "Gerar arquivo de retorno" at bounding box center [459, 46] width 65 height 7
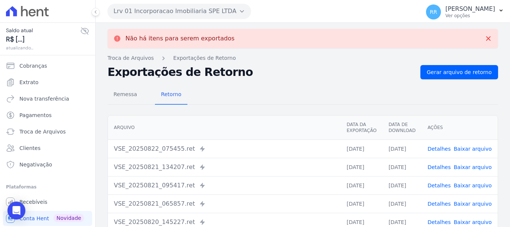
click at [440, 165] on link "Detalhes" at bounding box center [439, 167] width 23 height 6
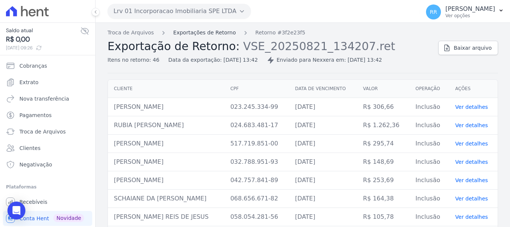
click at [218, 34] on link "Exportações de Retorno" at bounding box center [204, 33] width 63 height 8
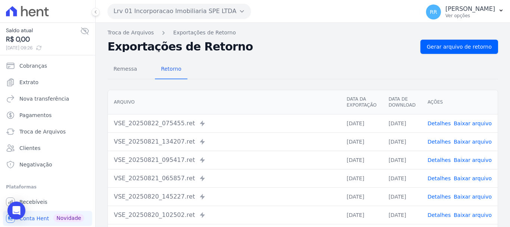
click at [437, 161] on link "Detalhes" at bounding box center [439, 160] width 23 height 6
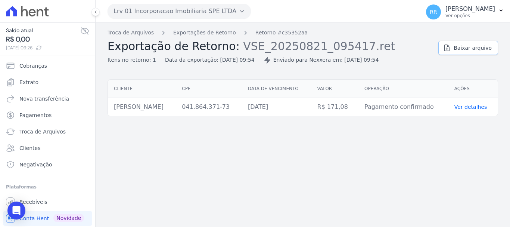
click at [468, 42] on link "Baixar arquivo" at bounding box center [468, 48] width 60 height 14
click at [188, 10] on button "Lrv 01 Incorporacao Imobiliaria SPE LTDA" at bounding box center [179, 11] width 143 height 15
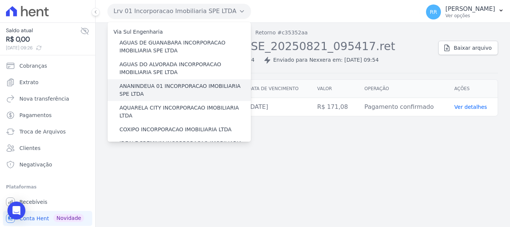
click at [150, 94] on label "ANANINDEUA 01 INCORPORACAO IMOBILIARIA SPE LTDA" at bounding box center [184, 90] width 131 height 16
click at [0, 0] on input "ANANINDEUA 01 INCORPORACAO IMOBILIARIA SPE LTDA" at bounding box center [0, 0] width 0 height 0
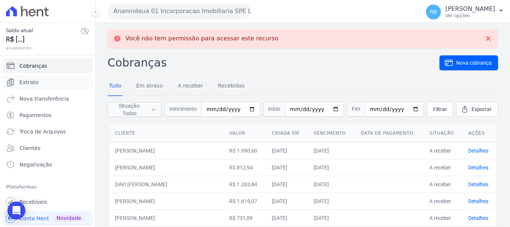
click at [32, 82] on span "Extrato" at bounding box center [28, 81] width 19 height 7
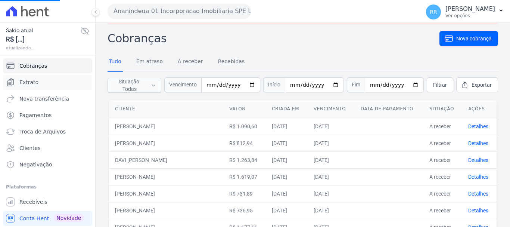
scroll to position [37, 0]
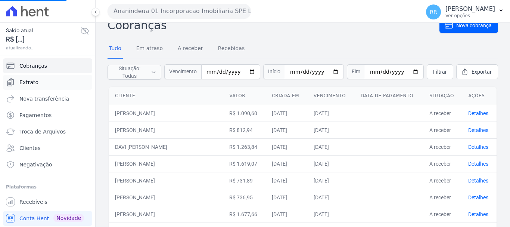
click at [38, 83] on link "Extrato" at bounding box center [47, 82] width 89 height 15
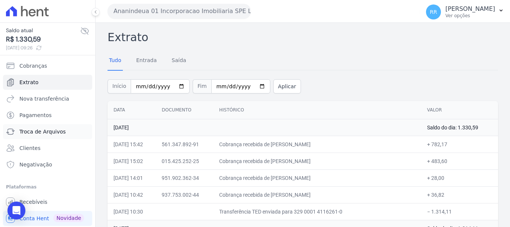
click at [61, 131] on span "Troca de Arquivos" at bounding box center [42, 131] width 46 height 7
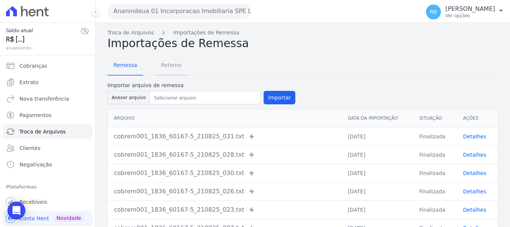
click at [164, 65] on span "Retorno" at bounding box center [170, 65] width 29 height 15
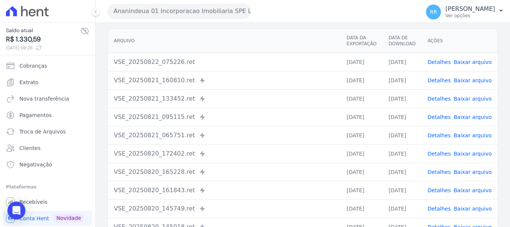
scroll to position [75, 0]
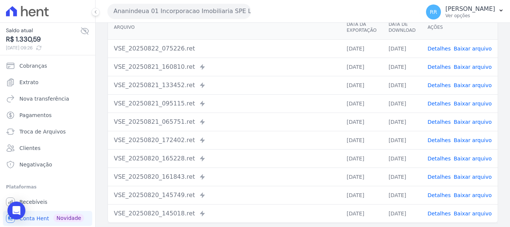
click at [438, 121] on link "Detalhes" at bounding box center [439, 122] width 23 height 6
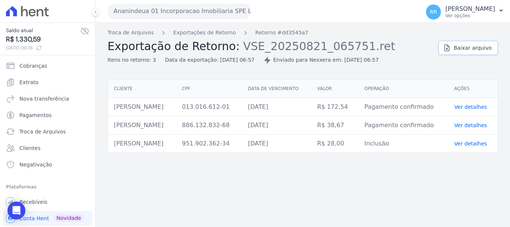
click at [470, 46] on span "Baixar arquivo" at bounding box center [473, 47] width 38 height 7
click at [204, 35] on link "Exportações de Retorno" at bounding box center [204, 33] width 63 height 8
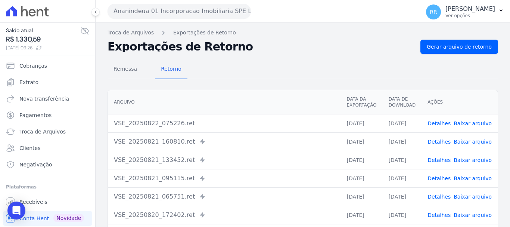
click at [443, 178] on link "Detalhes" at bounding box center [439, 178] width 23 height 6
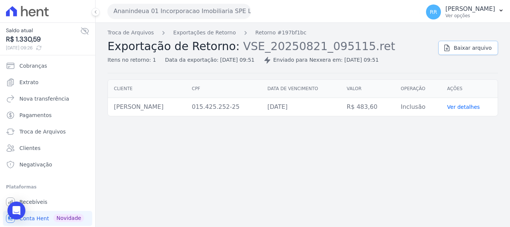
click at [460, 49] on span "Baixar arquivo" at bounding box center [473, 47] width 38 height 7
click at [187, 32] on link "Exportações de Retorno" at bounding box center [204, 33] width 63 height 8
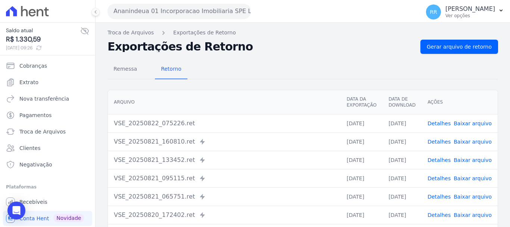
click at [437, 158] on link "Detalhes" at bounding box center [439, 160] width 23 height 6
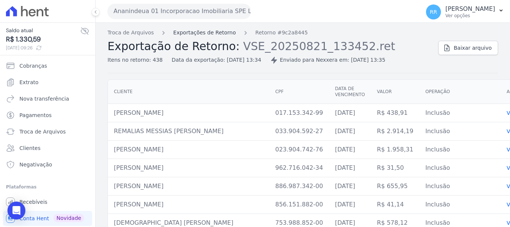
click at [209, 31] on link "Exportações de Retorno" at bounding box center [204, 33] width 63 height 8
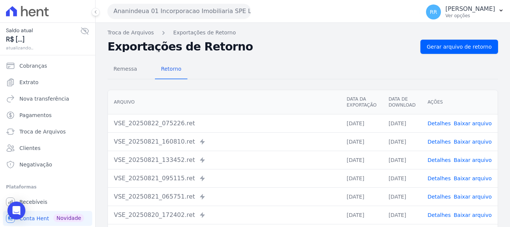
click at [442, 143] on link "Detalhes" at bounding box center [439, 142] width 23 height 6
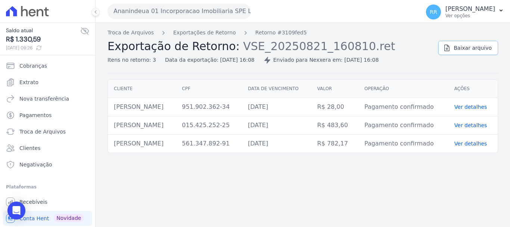
drag, startPoint x: 477, startPoint y: 47, endPoint x: 140, endPoint y: 64, distance: 336.9
click at [476, 46] on span "Baixar arquivo" at bounding box center [473, 47] width 38 height 7
click at [150, 10] on button "Ananindeua 01 Incorporacao Imobiliaria SPE LTDA" at bounding box center [179, 11] width 143 height 15
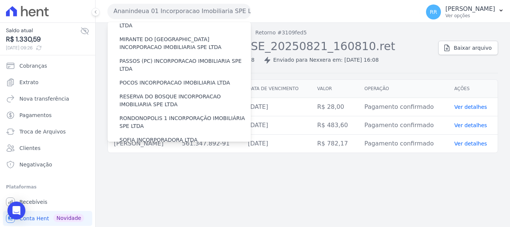
scroll to position [251, 0]
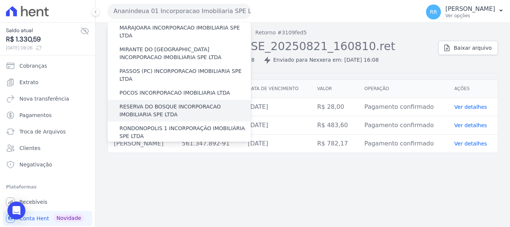
click at [138, 100] on div "RESERVA DO BOSQUE INCORPORACAO IMOBILIARIA SPE LTDA" at bounding box center [179, 111] width 143 height 22
drag, startPoint x: 138, startPoint y: 64, endPoint x: 134, endPoint y: 70, distance: 6.9
click at [137, 103] on label "RESERVA DO BOSQUE INCORPORACAO IMOBILIARIA SPE LTDA" at bounding box center [184, 111] width 131 height 16
click at [0, 0] on input "RESERVA DO BOSQUE INCORPORACAO IMOBILIARIA SPE LTDA" at bounding box center [0, 0] width 0 height 0
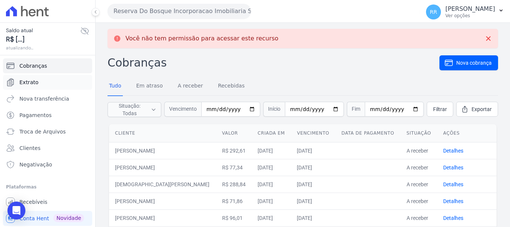
click at [27, 83] on span "Extrato" at bounding box center [28, 81] width 19 height 7
